Goal: Task Accomplishment & Management: Use online tool/utility

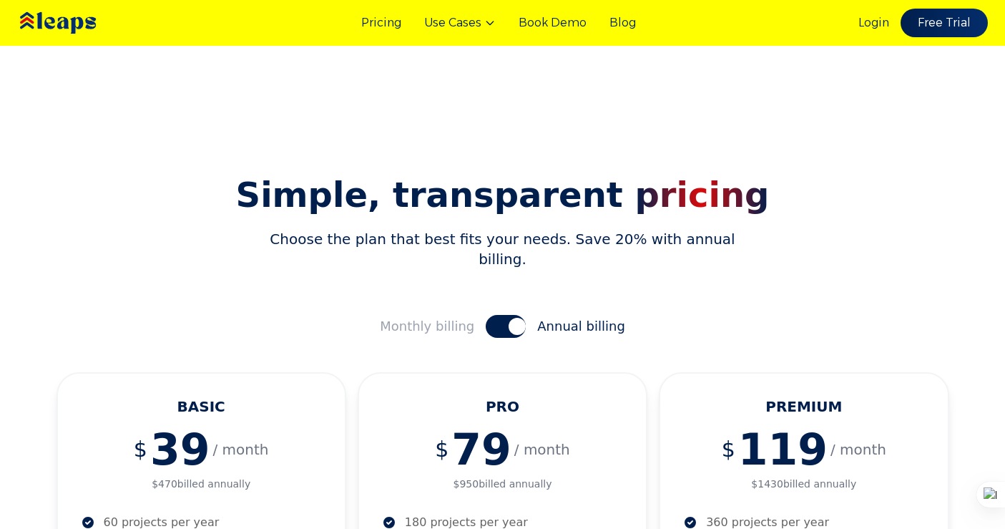
scroll to position [210, 0]
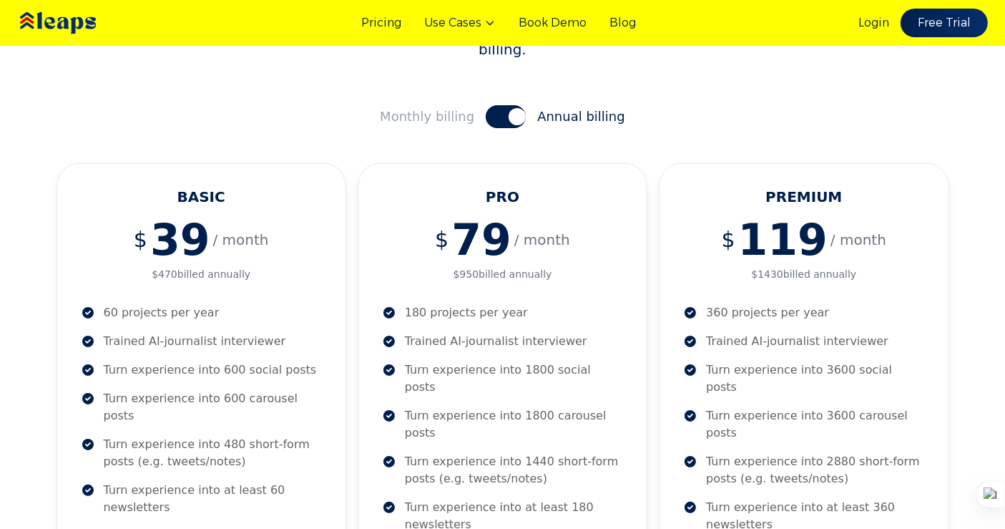
click at [512, 108] on span at bounding box center [517, 116] width 17 height 17
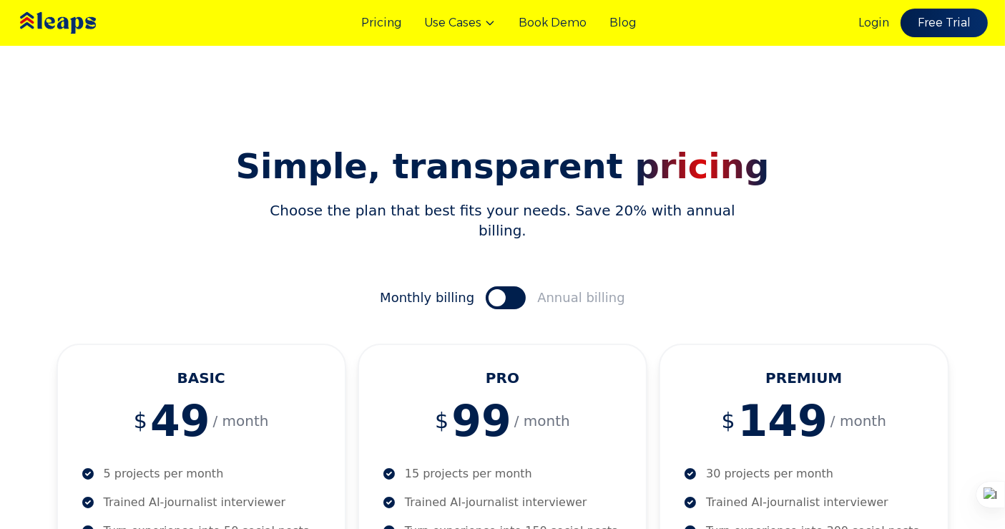
scroll to position [0, 0]
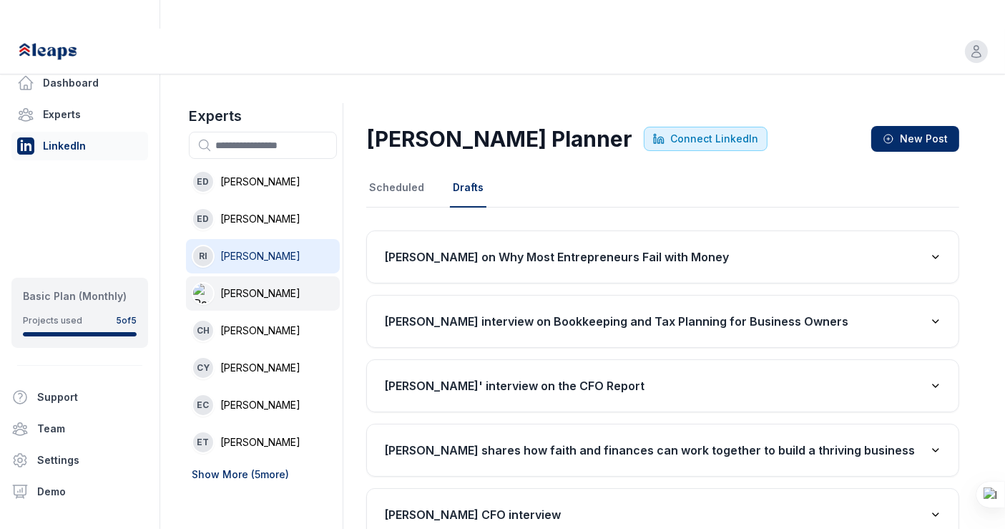
click at [273, 286] on span "Rennie Ijidola" at bounding box center [260, 293] width 80 height 14
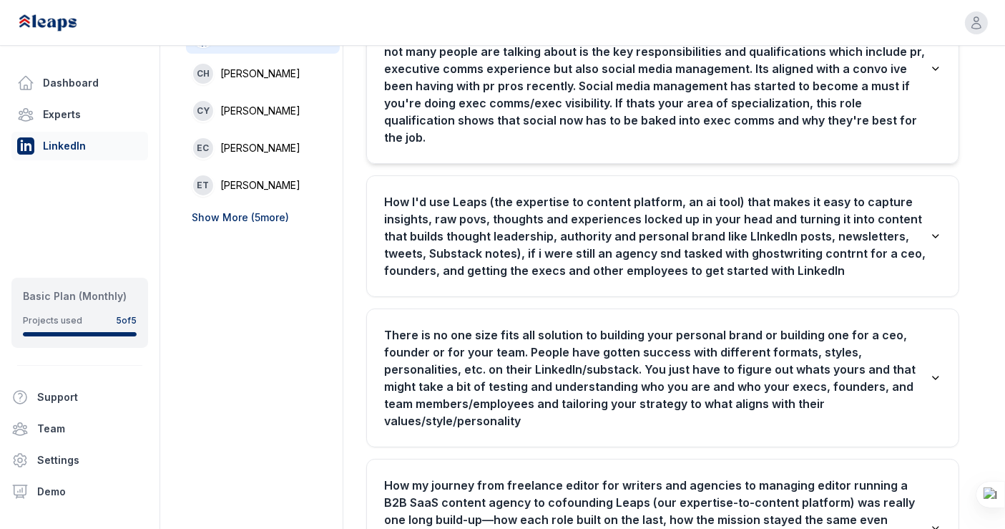
scroll to position [257, 0]
click at [473, 193] on h3 "How I'd use Leaps (the expertise to content platform, an ai tool) that makes it…" at bounding box center [657, 235] width 546 height 86
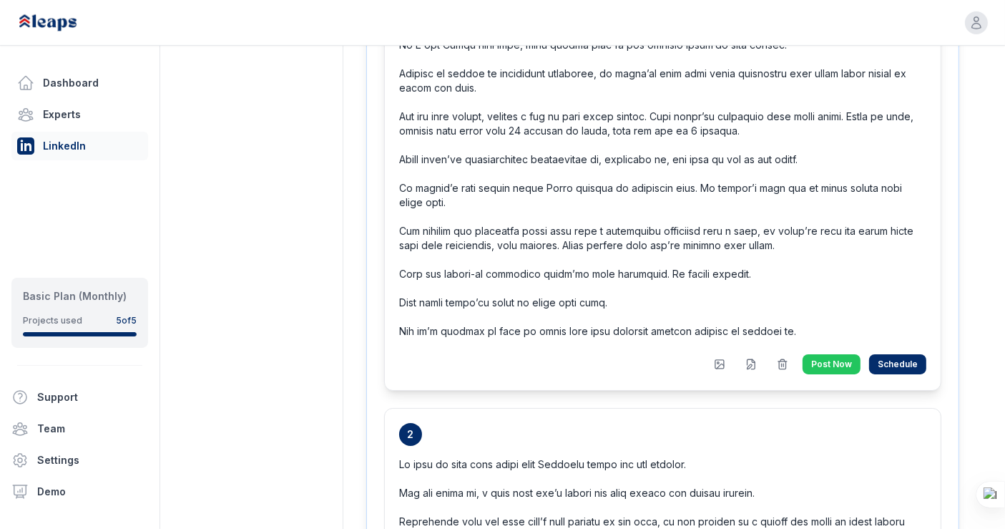
scroll to position [791, 0]
click at [752, 358] on icon at bounding box center [750, 363] width 11 height 11
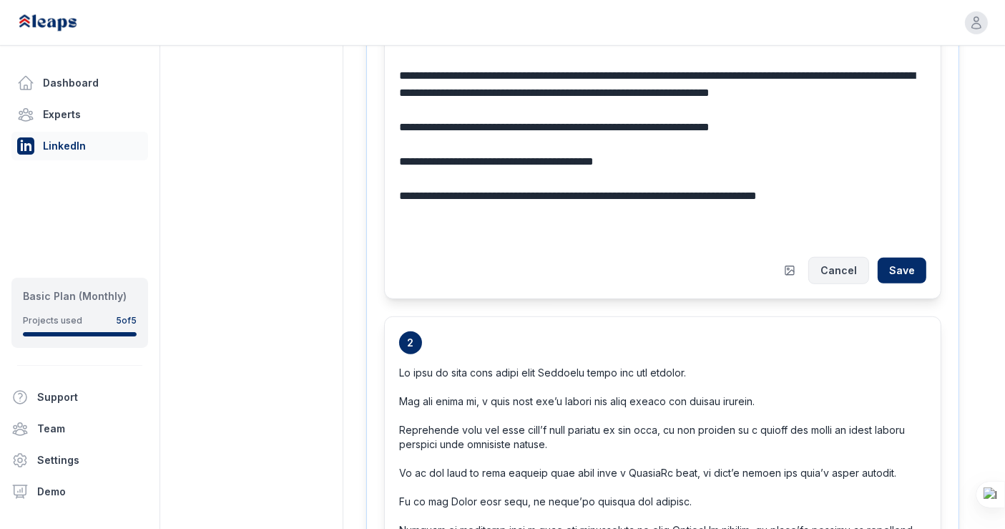
scroll to position [996, 0]
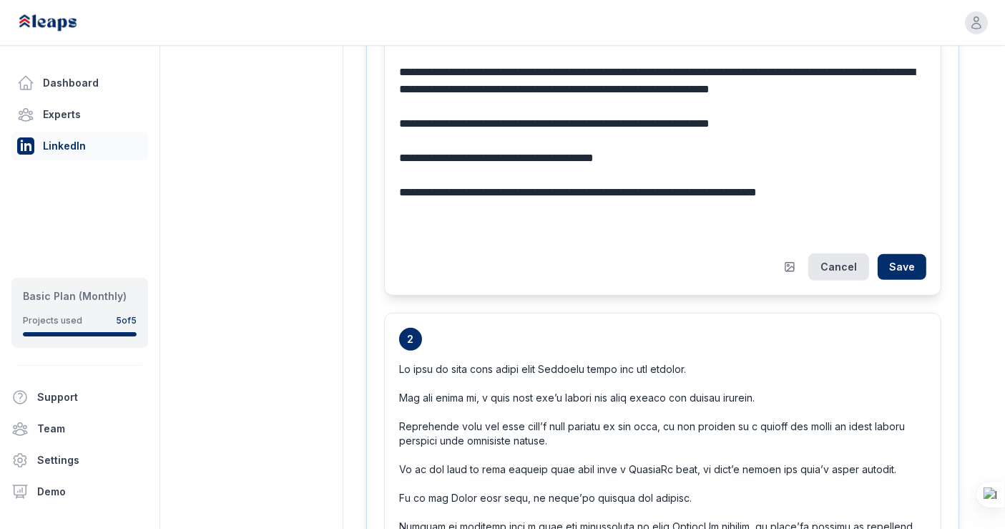
click at [830, 253] on button "Cancel" at bounding box center [838, 266] width 61 height 27
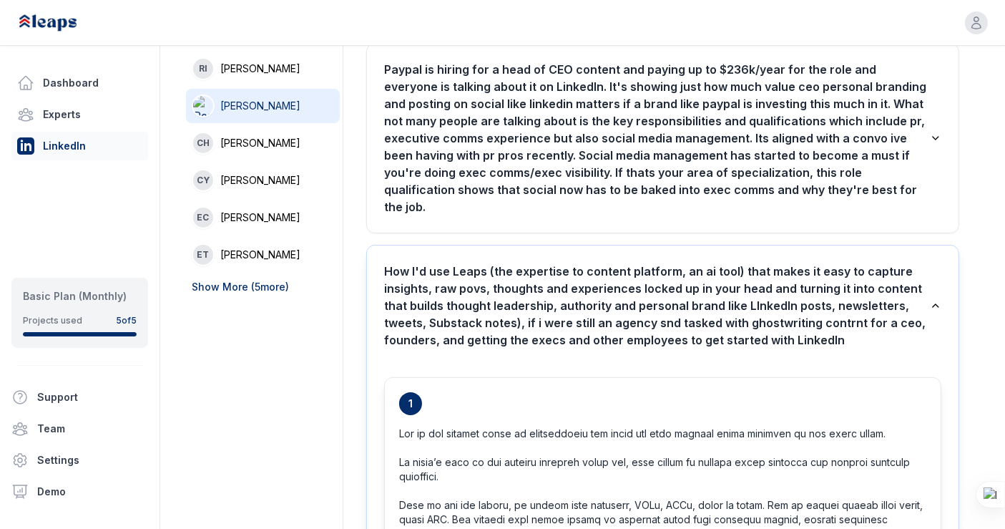
scroll to position [0, 0]
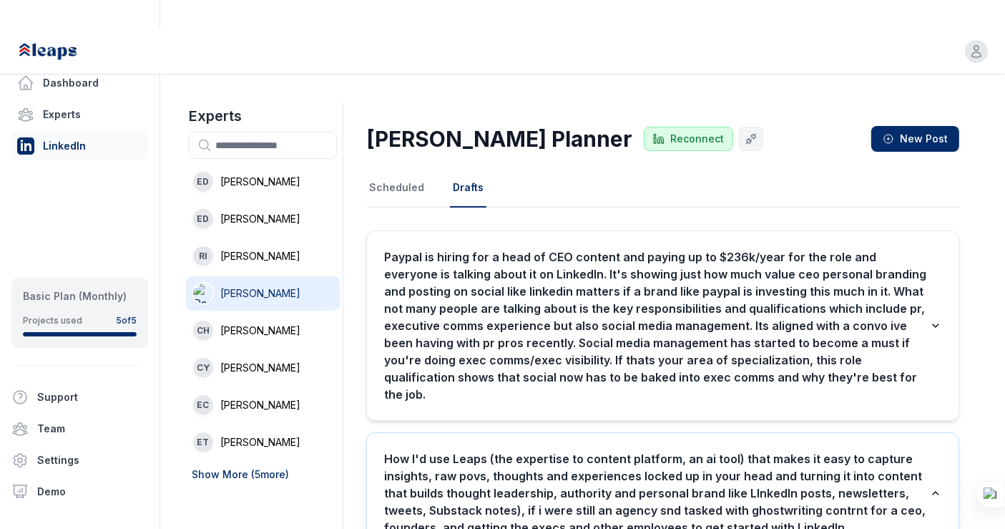
click at [712, 321] on h3 "Paypal is hiring for a head of CEO content and paying up to $236k/year for the …" at bounding box center [657, 325] width 546 height 154
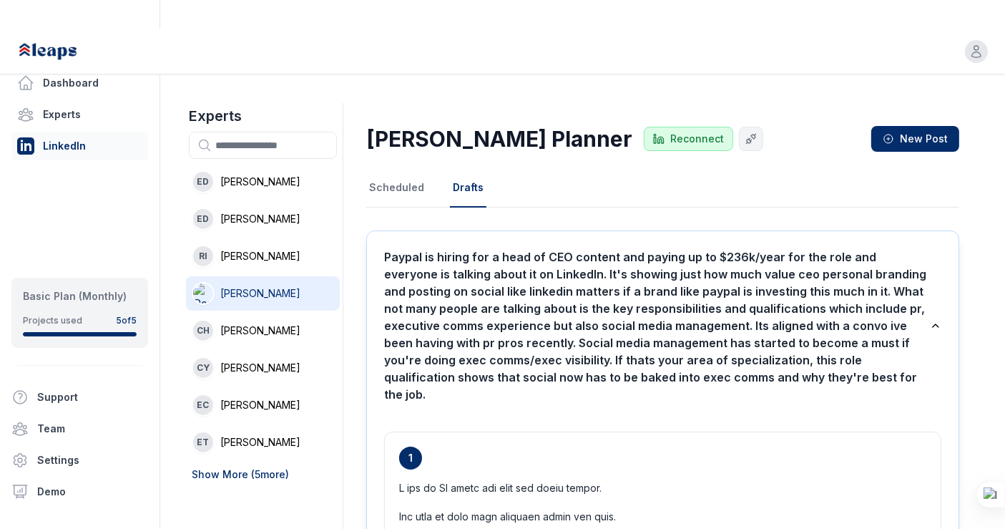
click at [820, 308] on h3 "Paypal is hiring for a head of CEO content and paying up to $236k/year for the …" at bounding box center [657, 325] width 546 height 154
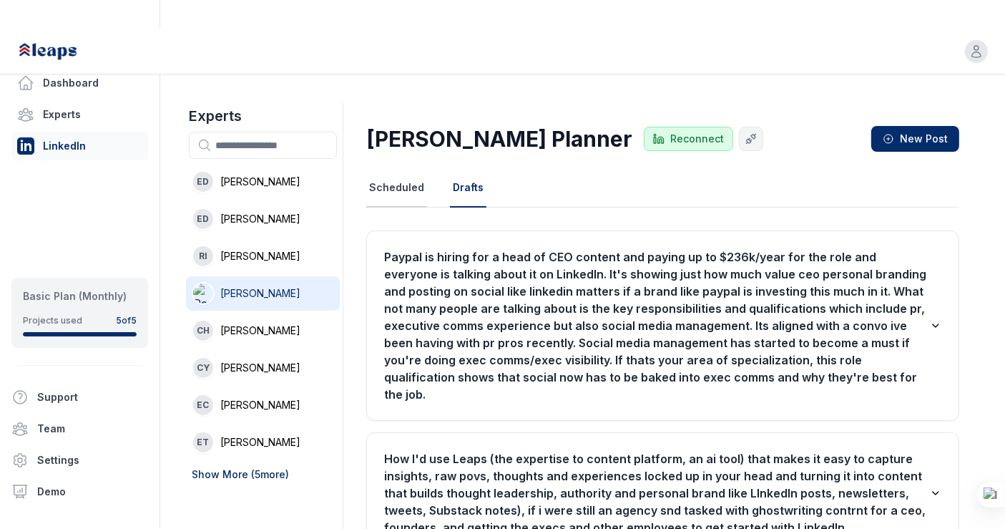
click at [401, 169] on button "Scheduled" at bounding box center [396, 188] width 61 height 39
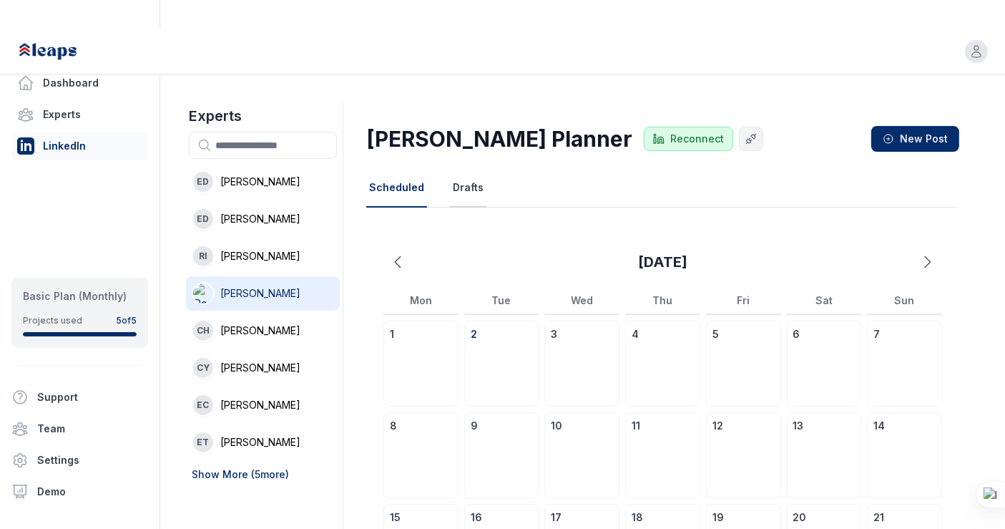
click at [461, 169] on button "Drafts" at bounding box center [468, 188] width 36 height 39
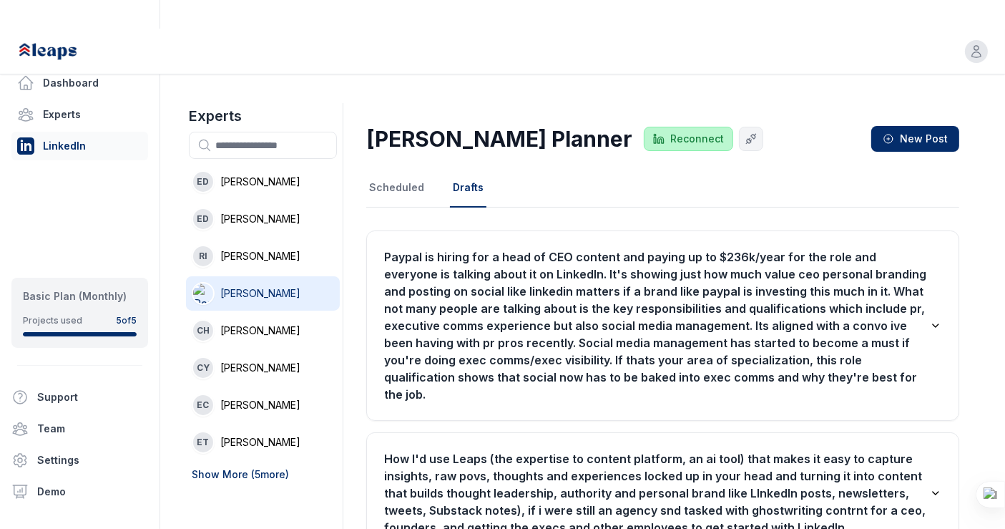
click at [670, 132] on span "Reconnect" at bounding box center [697, 139] width 54 height 14
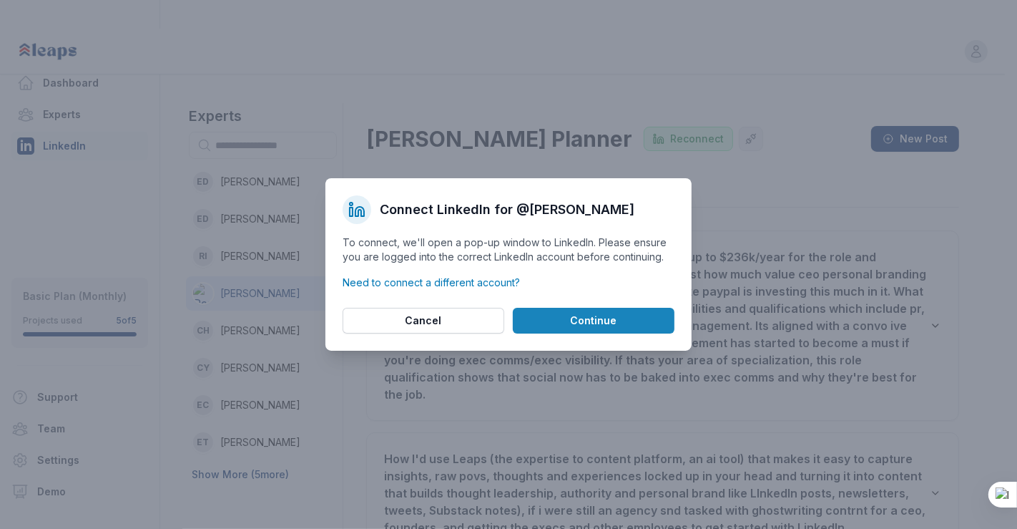
click at [564, 319] on button "Continue" at bounding box center [594, 321] width 162 height 26
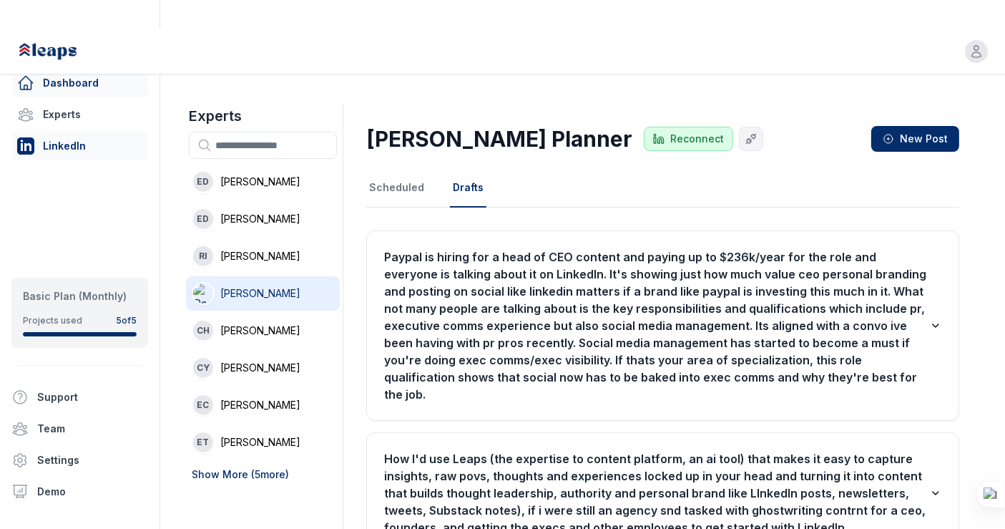
click at [110, 82] on link "Dashboard" at bounding box center [79, 83] width 137 height 29
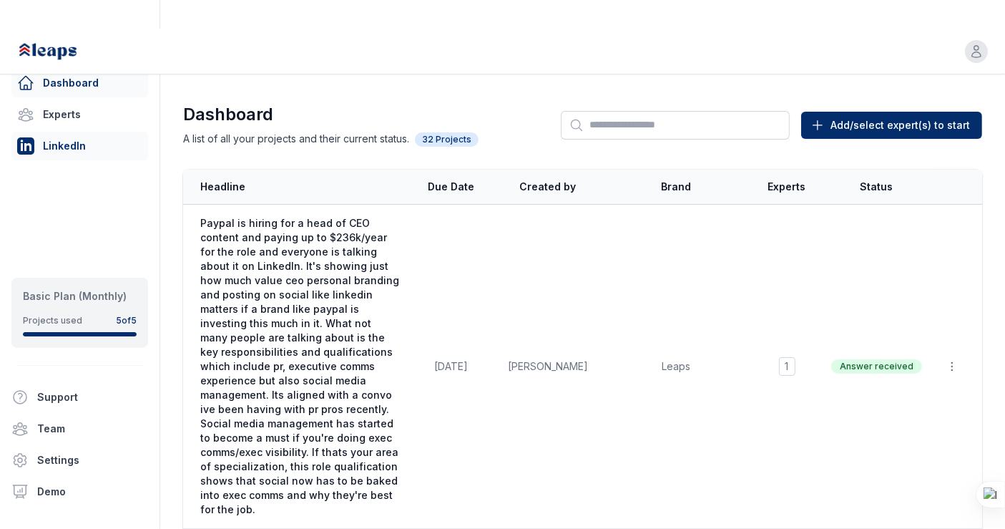
click at [97, 155] on link "LinkedIn" at bounding box center [79, 146] width 137 height 29
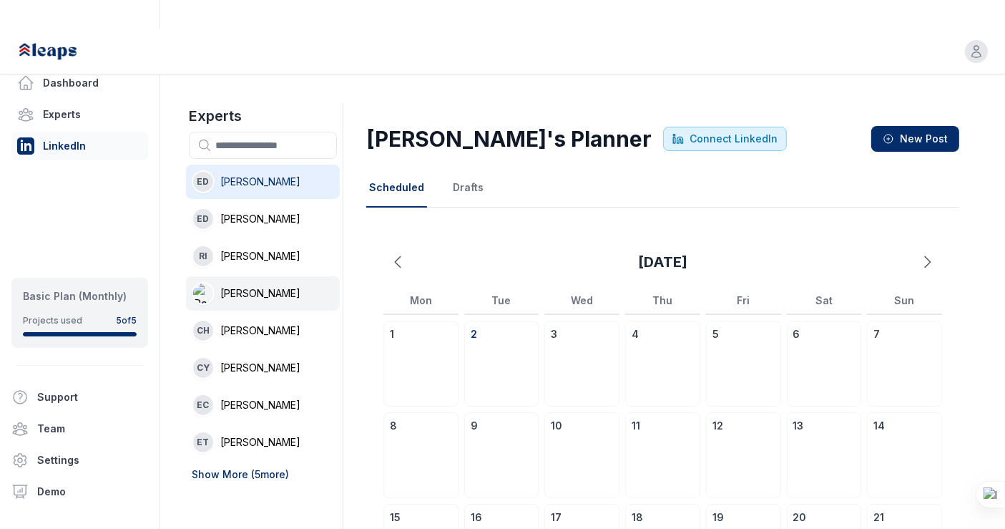
click at [286, 276] on li "Rennie Ijidola" at bounding box center [263, 293] width 154 height 34
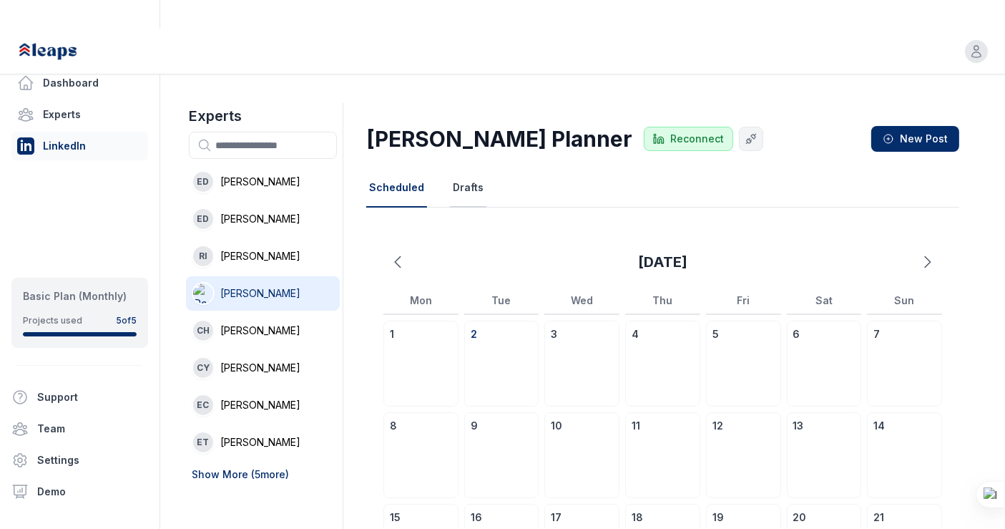
click at [461, 169] on button "Drafts" at bounding box center [468, 188] width 36 height 39
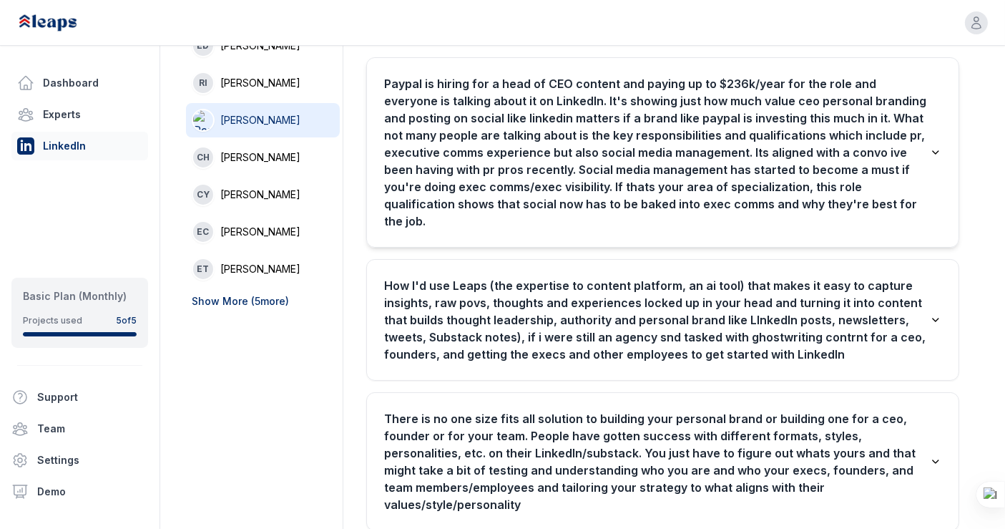
scroll to position [176, 0]
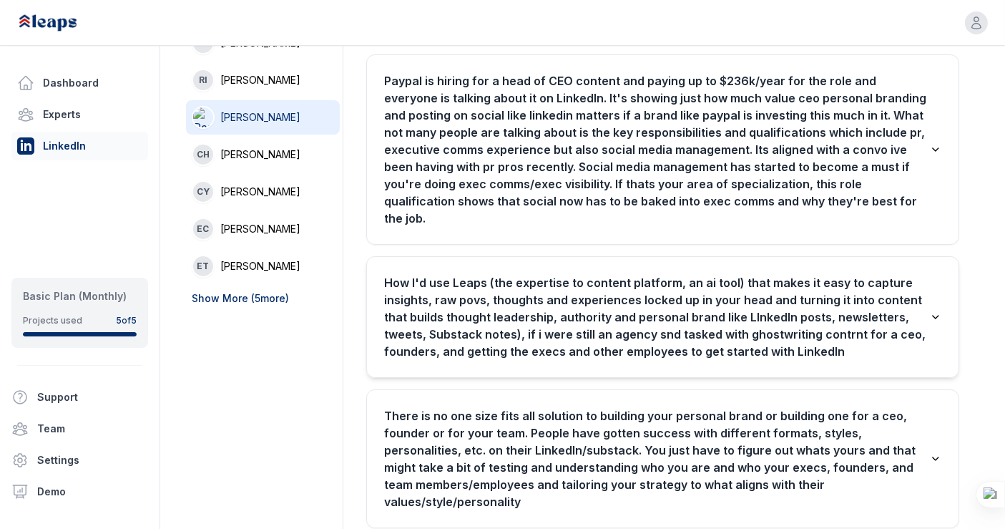
click at [840, 274] on h3 "How I'd use Leaps (the expertise to content platform, an ai tool) that makes it…" at bounding box center [657, 317] width 546 height 86
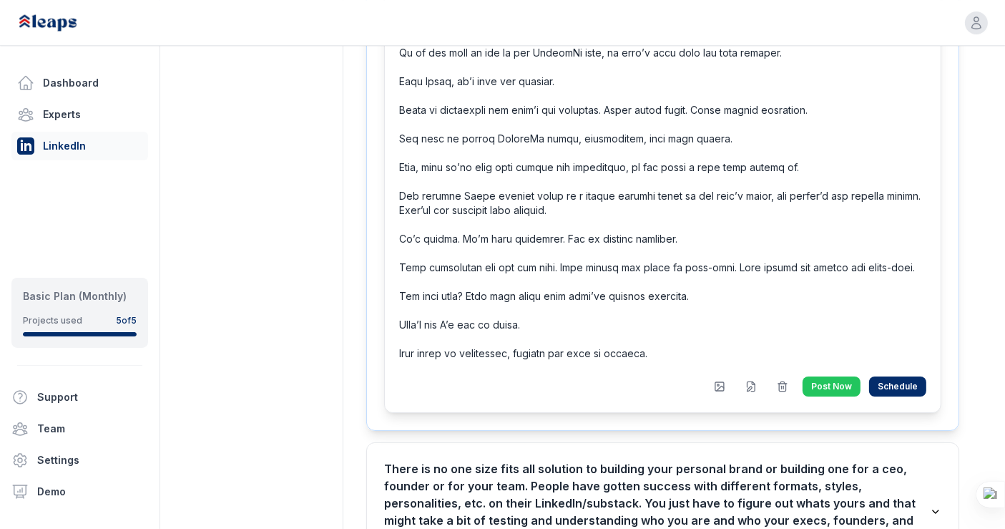
scroll to position [4984, 0]
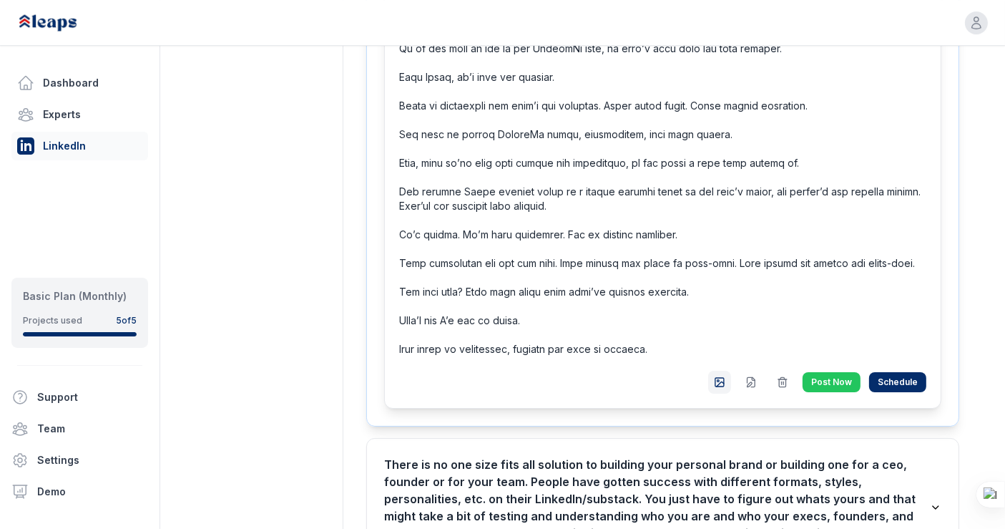
click at [724, 376] on icon at bounding box center [719, 381] width 11 height 11
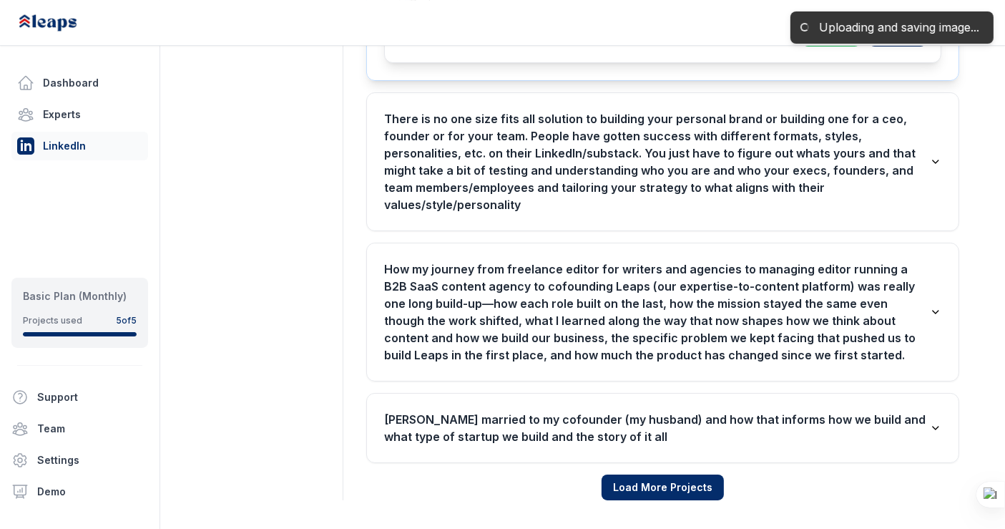
scroll to position [5504, 0]
click at [897, 46] on button "Schedule" at bounding box center [897, 36] width 57 height 20
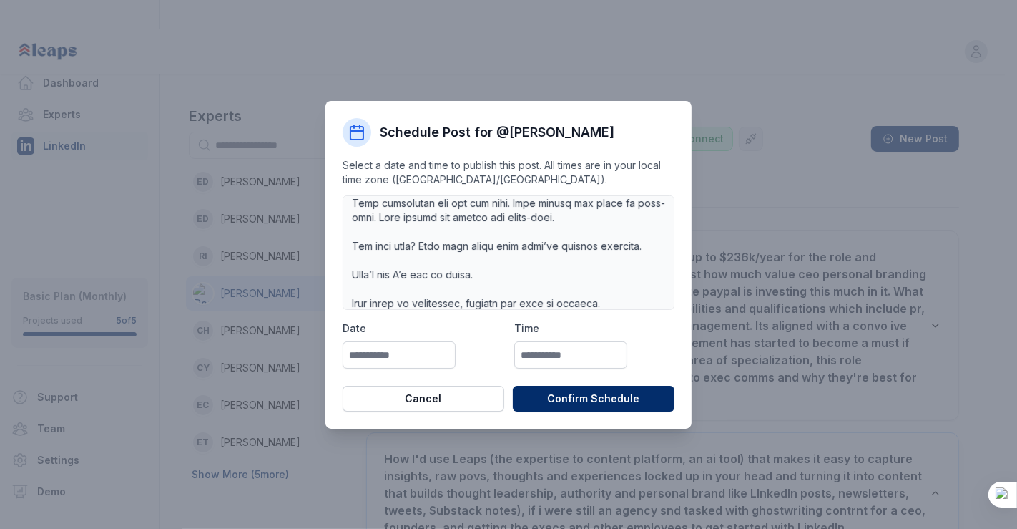
scroll to position [404, 0]
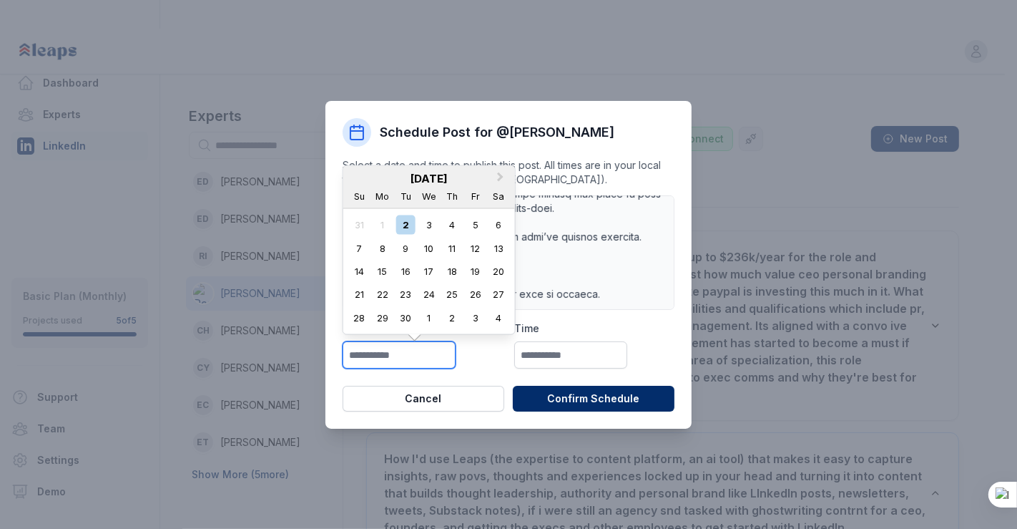
click at [436, 365] on input "text" at bounding box center [399, 354] width 113 height 27
click at [431, 220] on div "3" at bounding box center [428, 224] width 19 height 19
type input "**********"
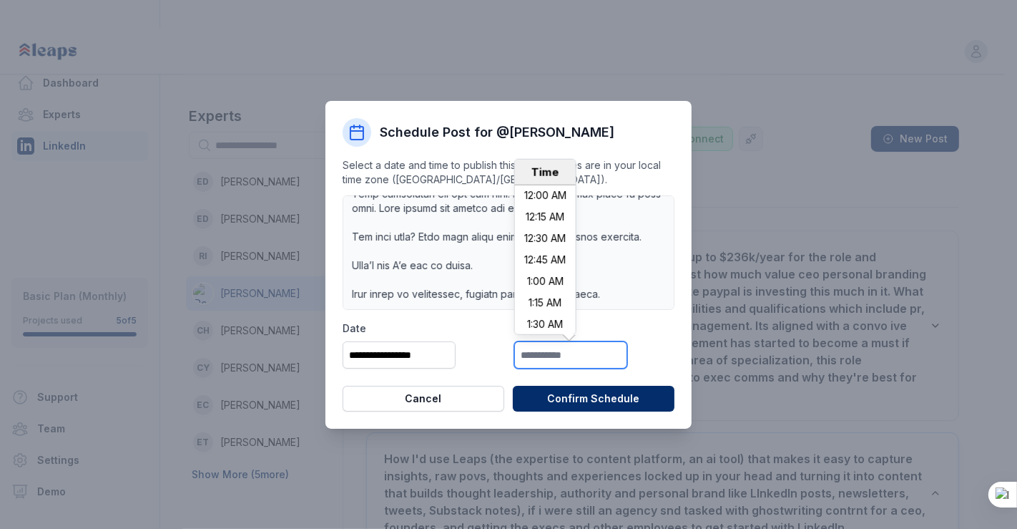
click at [554, 345] on input "text" at bounding box center [570, 354] width 113 height 27
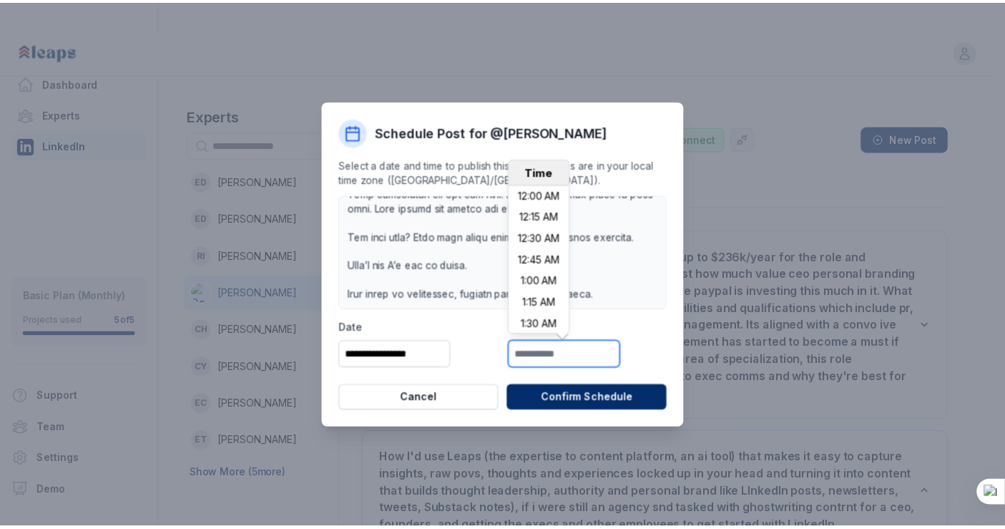
scroll to position [1336, 0]
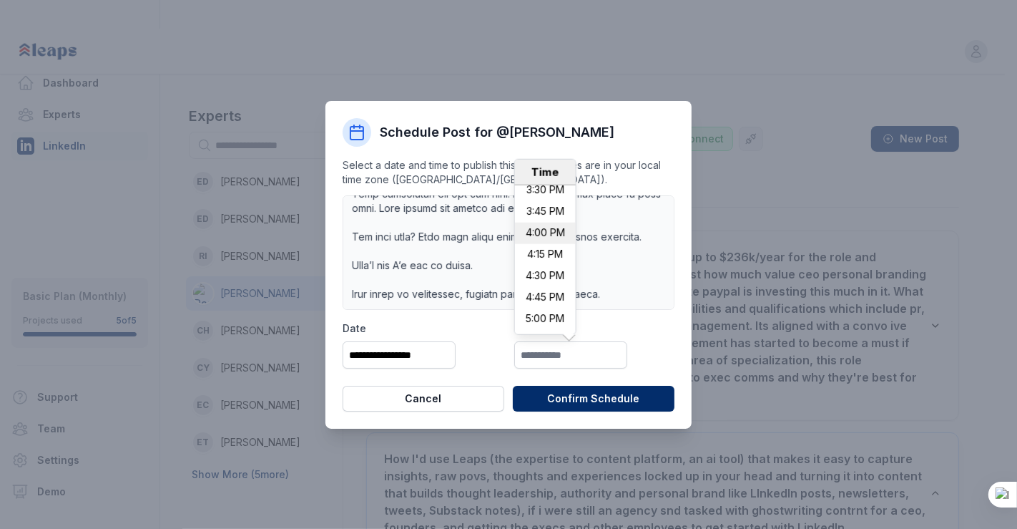
click at [550, 233] on li "4:00 PM" at bounding box center [545, 232] width 61 height 21
type input "*******"
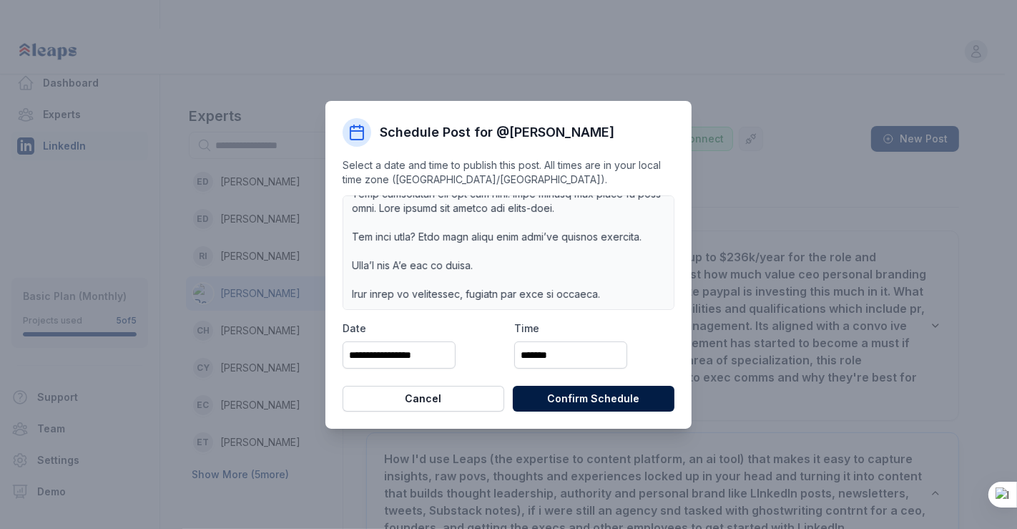
click at [554, 398] on button "Confirm Schedule" at bounding box center [594, 398] width 162 height 26
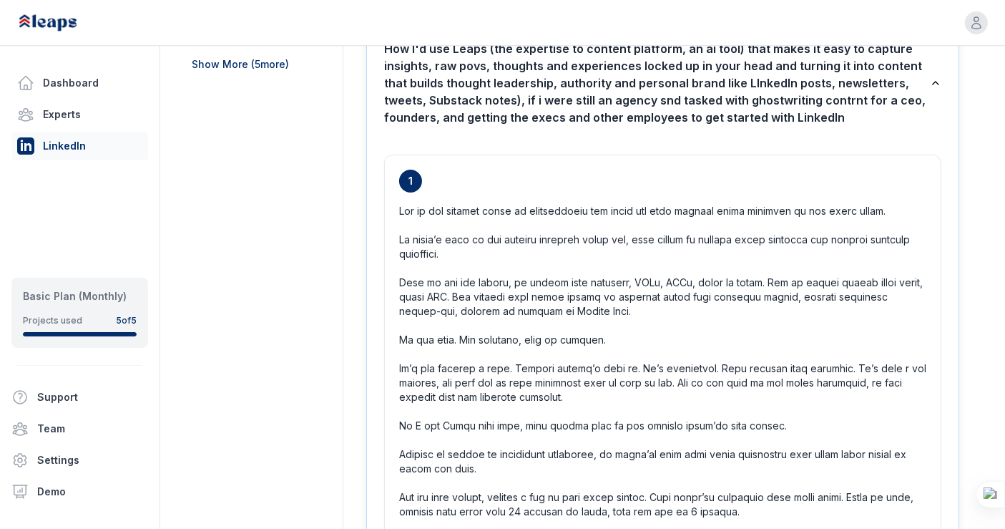
scroll to position [0, 0]
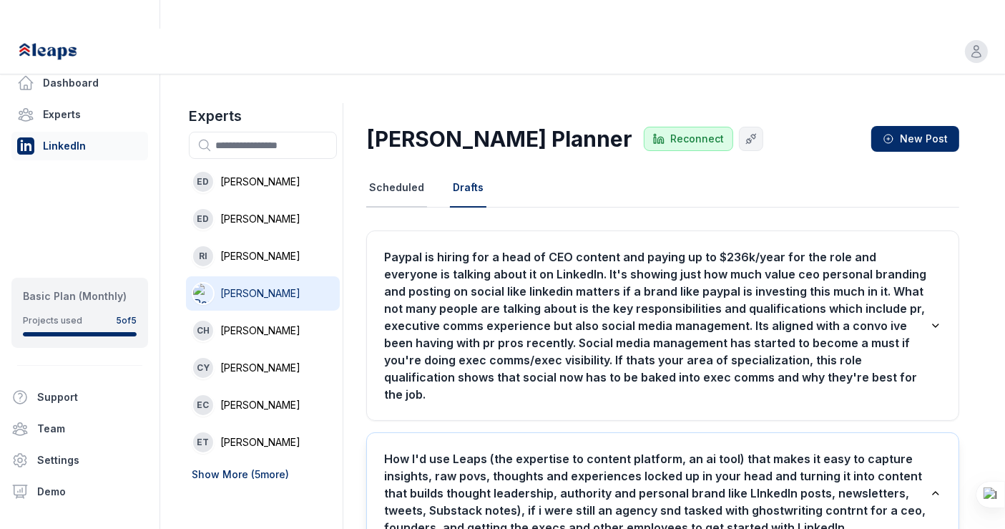
click at [395, 169] on button "Scheduled" at bounding box center [396, 188] width 61 height 39
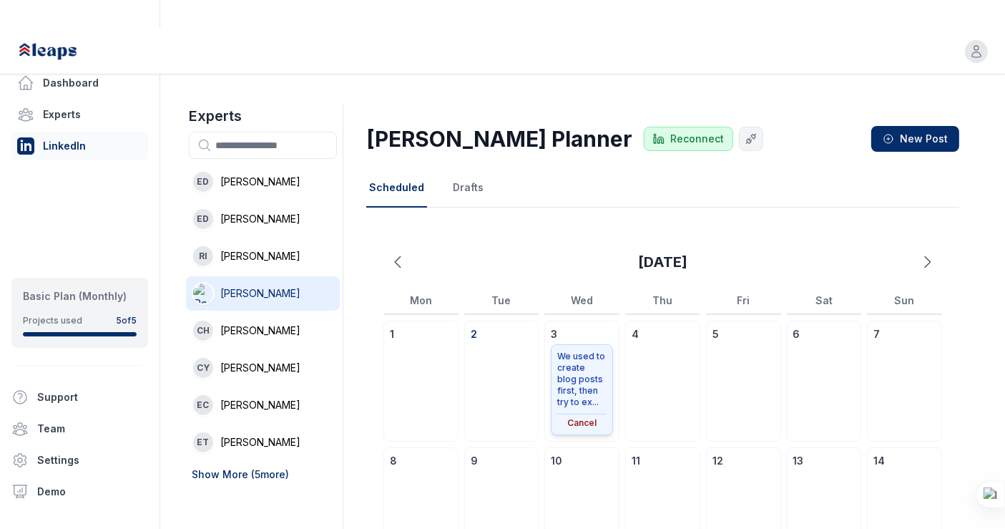
click at [593, 417] on button "Cancel" at bounding box center [581, 422] width 49 height 11
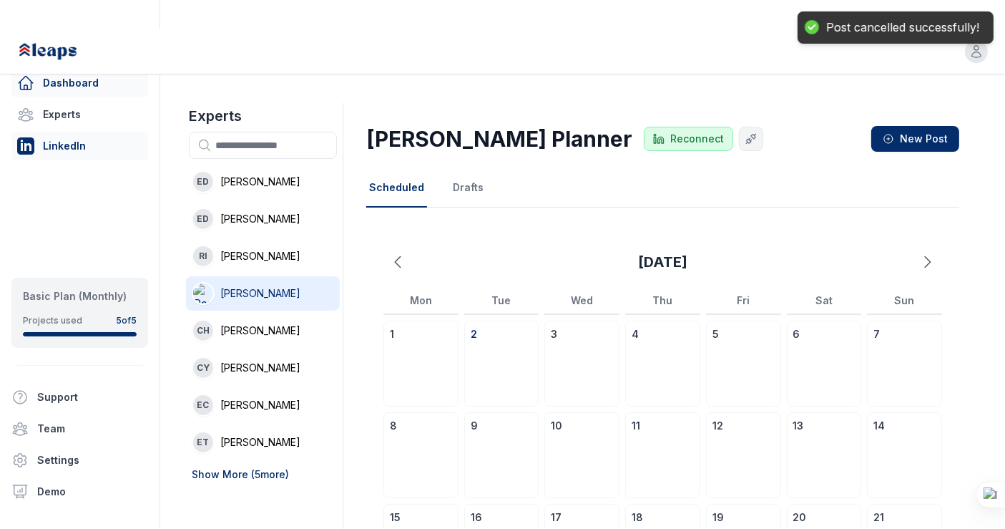
click at [86, 79] on link "Dashboard" at bounding box center [79, 83] width 137 height 29
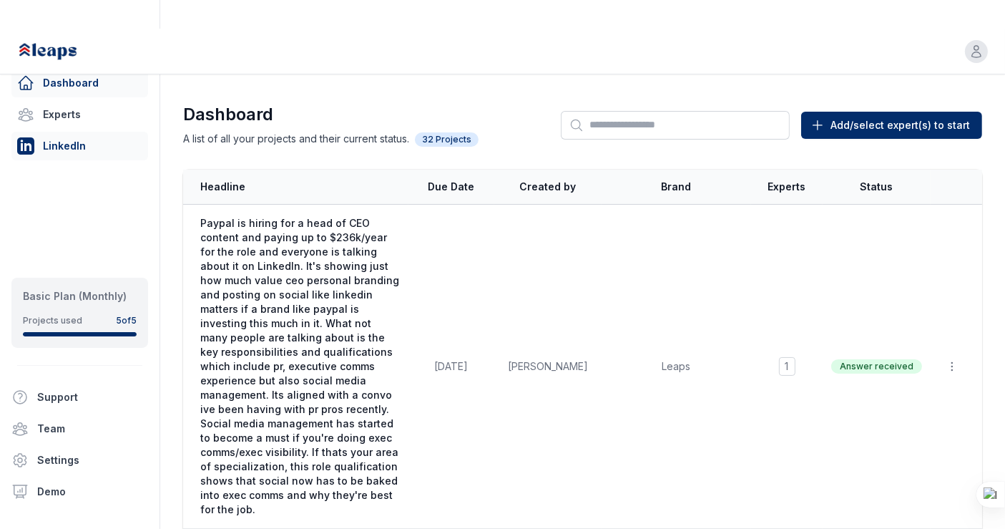
click at [95, 154] on link "LinkedIn" at bounding box center [79, 146] width 137 height 29
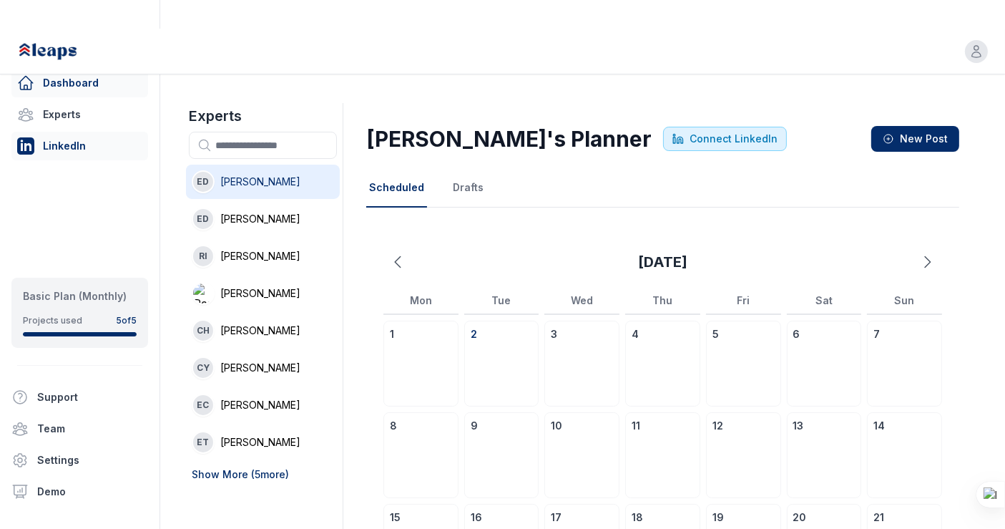
click at [112, 72] on link "Dashboard" at bounding box center [79, 83] width 137 height 29
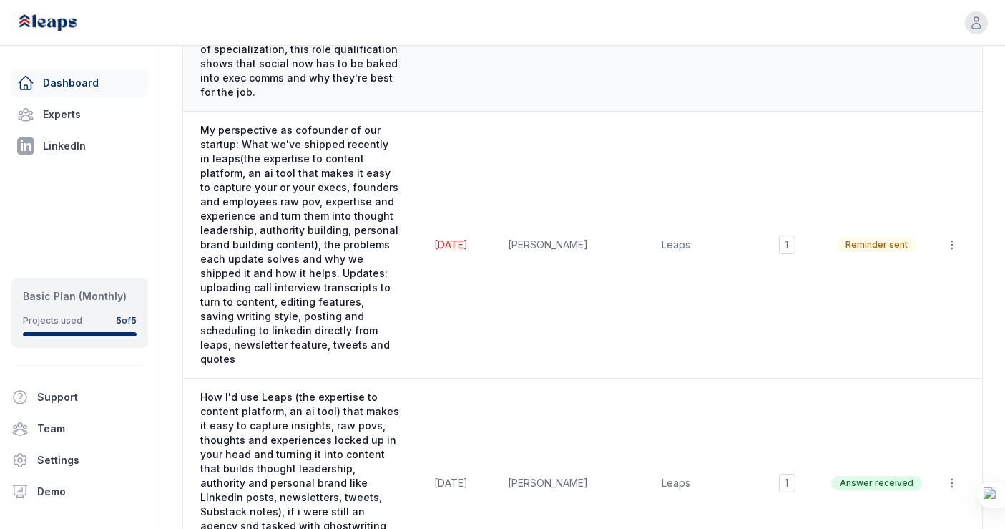
scroll to position [435, 0]
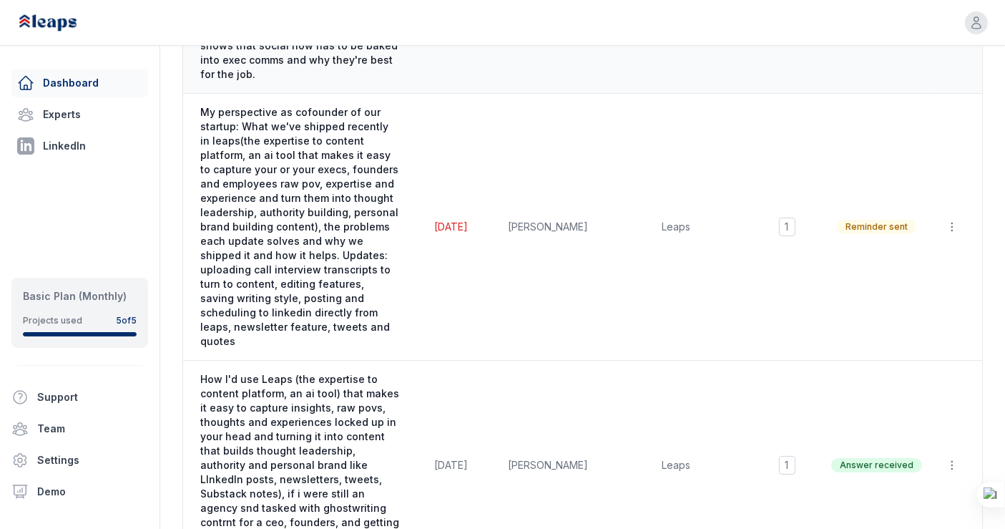
click at [446, 386] on td "Aug 15, 2025" at bounding box center [451, 465] width 86 height 210
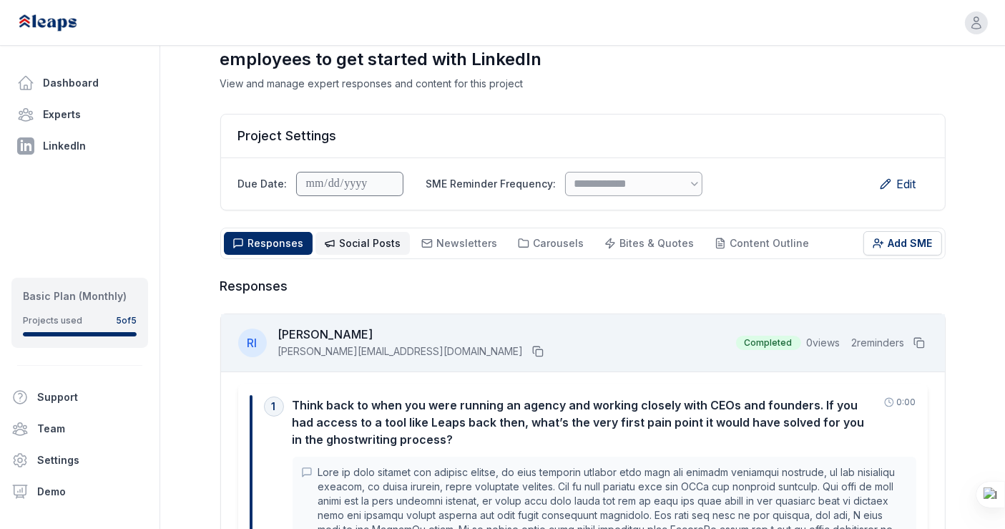
click at [343, 237] on span "Social Posts" at bounding box center [371, 243] width 62 height 12
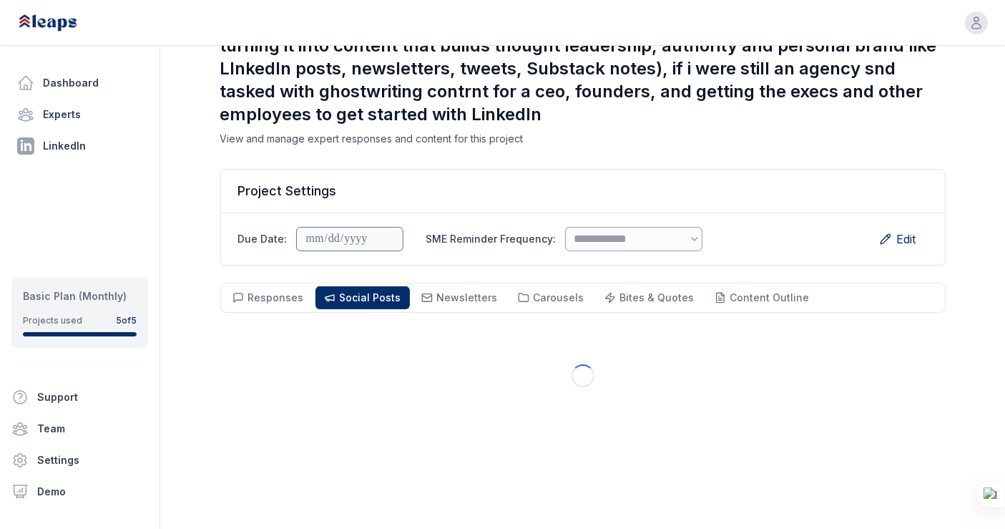
scroll to position [102, 0]
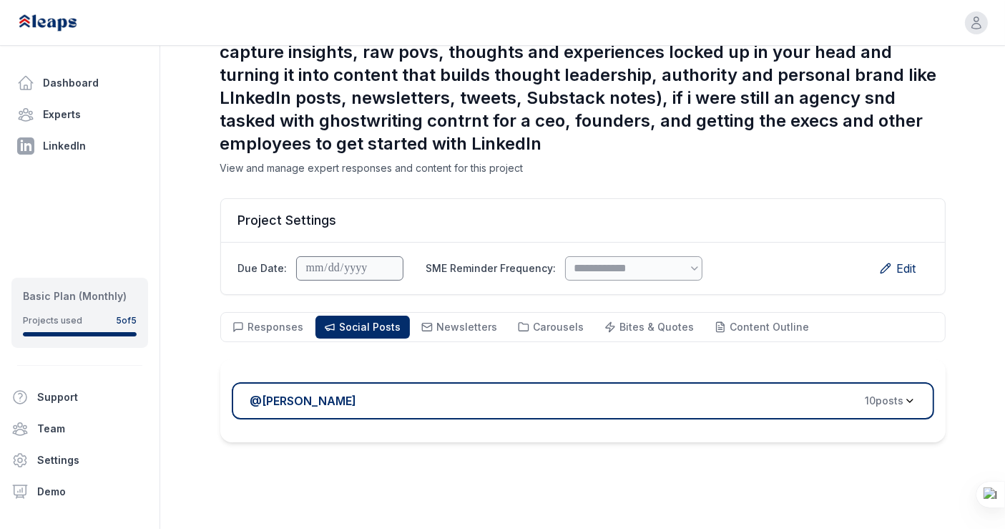
click at [467, 383] on button "@ Rennie Ijidola 10 post s" at bounding box center [583, 400] width 702 height 37
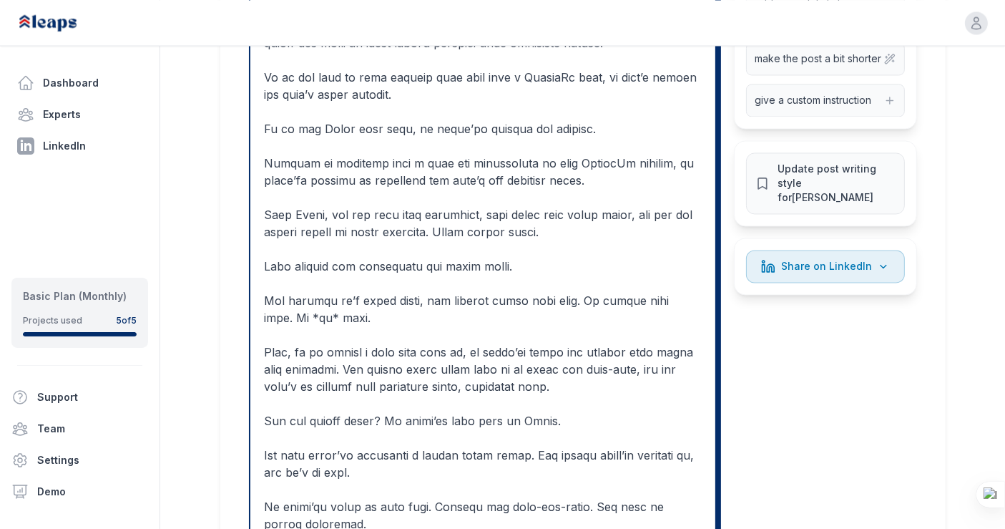
scroll to position [2844, 0]
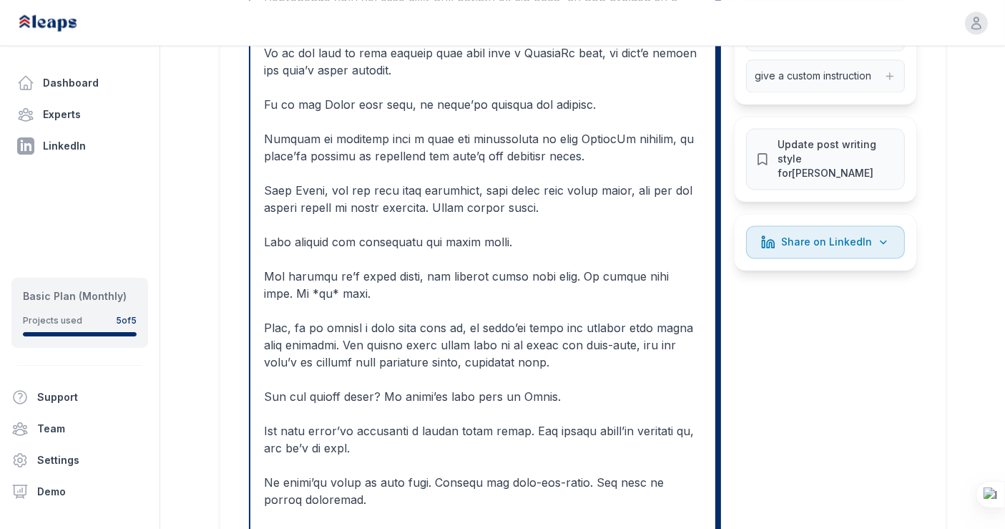
drag, startPoint x: 921, startPoint y: 297, endPoint x: 858, endPoint y: 305, distance: 63.5
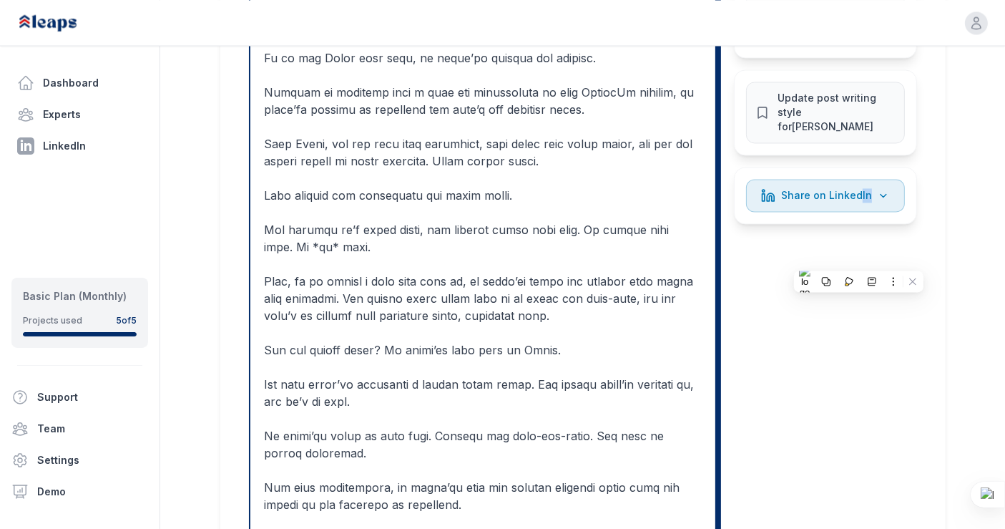
scroll to position [2893, 0]
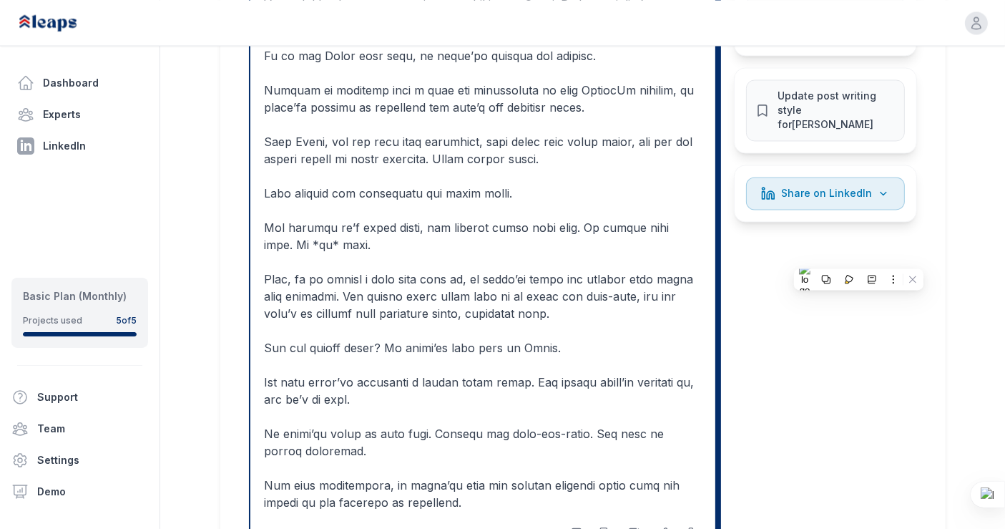
click at [815, 340] on div "3 1448 /3000 characters I like this but... make the hook stronger add more deta…" at bounding box center [583, 191] width 668 height 755
